Goal: Task Accomplishment & Management: Use online tool/utility

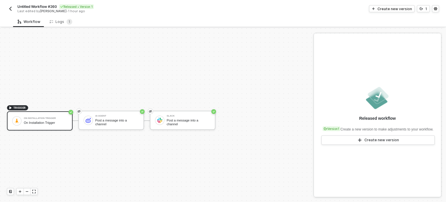
scroll to position [10, 0]
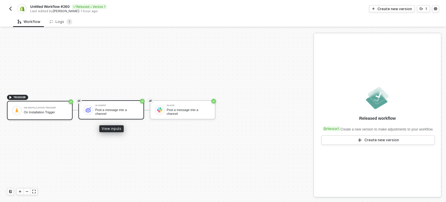
click at [100, 114] on div "AI Agent Post a message into a channel" at bounding box center [117, 109] width 44 height 11
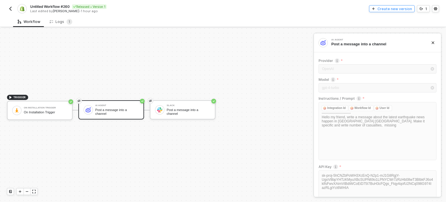
click at [392, 10] on div "Create new version" at bounding box center [395, 8] width 35 height 5
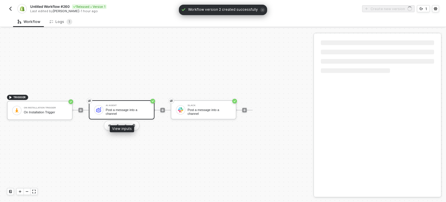
click at [120, 109] on div "Post a message into a channel" at bounding box center [128, 111] width 44 height 7
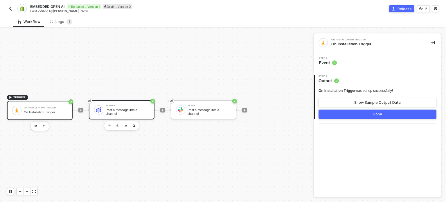
click at [135, 109] on div "Post a message into a channel" at bounding box center [128, 111] width 44 height 7
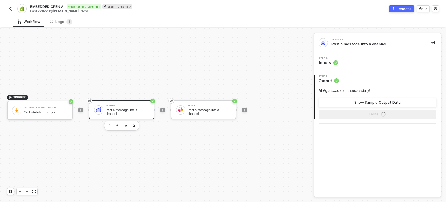
click at [336, 64] on circle at bounding box center [335, 63] width 4 height 4
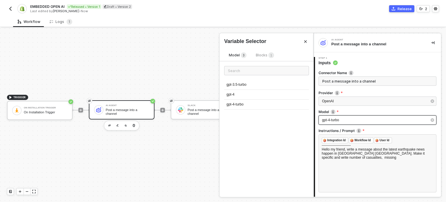
click at [357, 116] on div "gpt-4-turbo" at bounding box center [378, 119] width 118 height 9
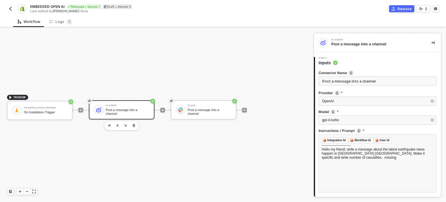
click at [326, 93] on label "Provider" at bounding box center [378, 92] width 118 height 5
click at [326, 92] on label "Provider" at bounding box center [378, 92] width 118 height 5
copy label "Provider"
click at [325, 110] on label "Model" at bounding box center [378, 111] width 118 height 5
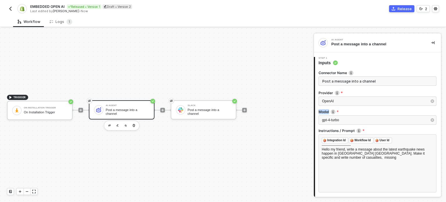
copy label "Model"
click at [347, 132] on label "Instructions / Prompt" at bounding box center [378, 130] width 118 height 5
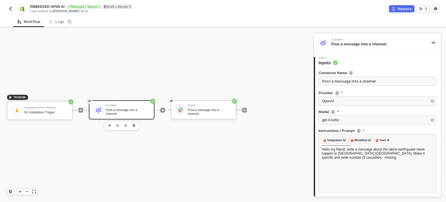
click at [342, 130] on label "Instructions / Prompt" at bounding box center [378, 130] width 118 height 5
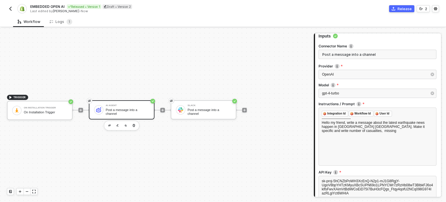
scroll to position [58, 0]
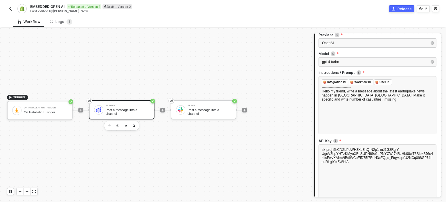
click at [326, 141] on label "API Key Your AI provider API key" at bounding box center [378, 140] width 118 height 5
copy label "Key"
click at [319, 141] on label "API Key Your AI provider API key" at bounding box center [378, 140] width 118 height 5
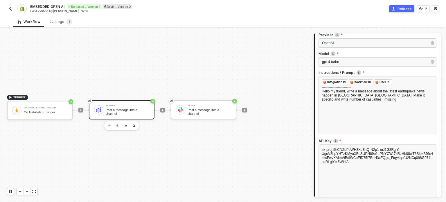
click at [319, 141] on label "API Key Your AI provider API key" at bounding box center [378, 140] width 118 height 5
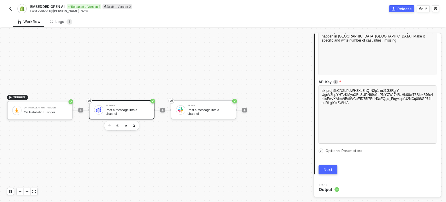
click at [344, 151] on span "Optional Parameters" at bounding box center [344, 150] width 37 height 4
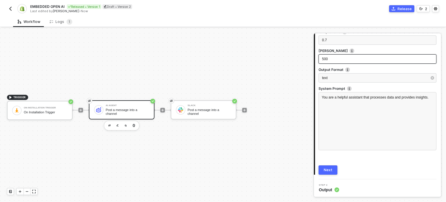
scroll to position [217, 0]
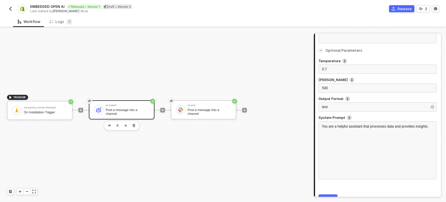
click at [323, 58] on label "Temperature" at bounding box center [378, 60] width 118 height 5
copy label "Temperature"
click at [337, 82] on label "[PERSON_NAME]" at bounding box center [378, 79] width 118 height 5
click at [337, 79] on label "[PERSON_NAME]" at bounding box center [378, 79] width 118 height 5
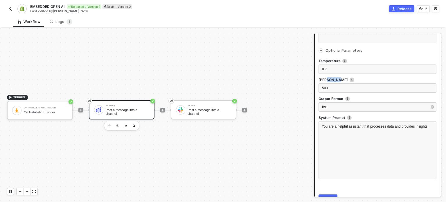
click at [337, 79] on label "[PERSON_NAME]" at bounding box center [378, 79] width 118 height 5
click at [328, 103] on div "text" at bounding box center [378, 106] width 118 height 9
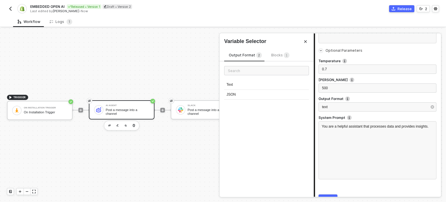
click at [328, 98] on label "Output Format" at bounding box center [378, 98] width 118 height 5
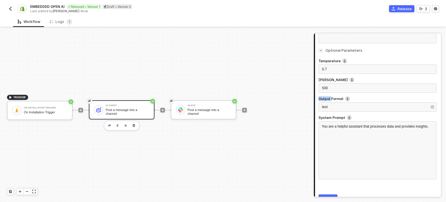
click at [328, 98] on label "Output Format" at bounding box center [378, 98] width 118 height 5
click at [338, 117] on label "System Prompt" at bounding box center [378, 117] width 118 height 5
